Goal: Ask a question: Seek information or help from site administrators or community

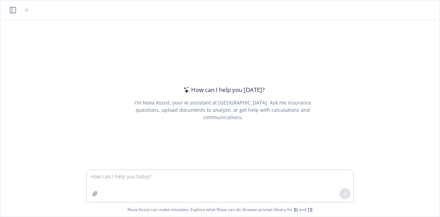
click at [222, 184] on textarea at bounding box center [220, 186] width 267 height 32
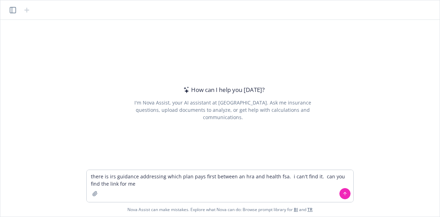
type textarea "there is irs guidance addressing which plan pays first between an hra and healt…"
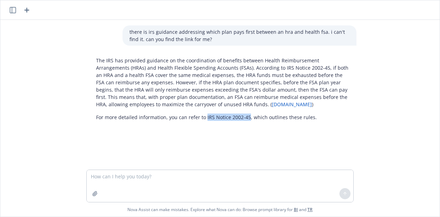
drag, startPoint x: 202, startPoint y: 118, endPoint x: 243, endPoint y: 115, distance: 41.5
click at [243, 115] on p "For more detailed information, you can refer to IRS Notice 2002-45, which outli…" at bounding box center [222, 116] width 253 height 7
copy p "IRS Notice 2002-45"
